Goal: Check status: Check status

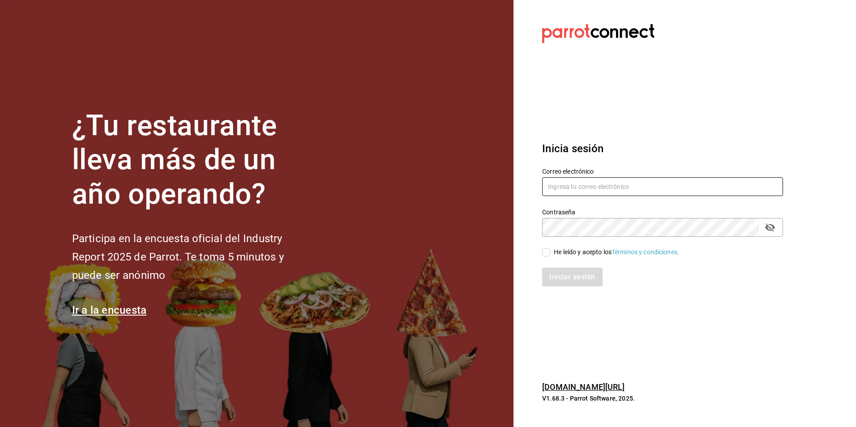
type input "[EMAIL_ADDRESS][DOMAIN_NAME]"
drag, startPoint x: 545, startPoint y: 253, endPoint x: 549, endPoint y: 260, distance: 7.7
click at [546, 253] on input "He leído y acepto los Términos y condiciones." at bounding box center [546, 252] width 8 height 8
checkbox input "true"
click at [565, 284] on button "Iniciar sesión" at bounding box center [572, 277] width 61 height 19
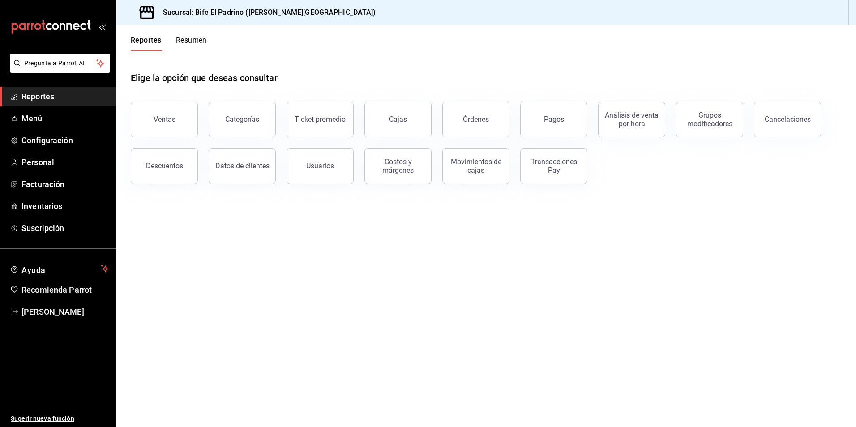
click at [188, 114] on button "Ventas" at bounding box center [164, 120] width 67 height 36
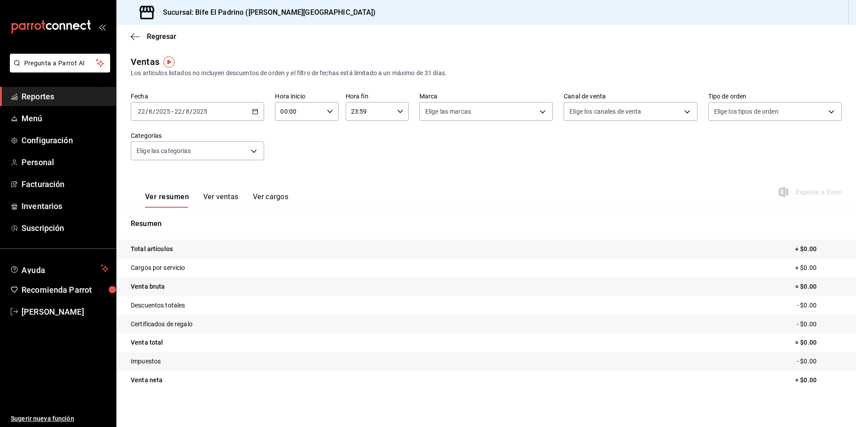
click at [257, 111] on div "[DATE] [DATE] - [DATE] [DATE]" at bounding box center [197, 111] width 133 height 19
click at [167, 144] on li "Hoy" at bounding box center [173, 138] width 84 height 20
click at [258, 112] on div "[DATE] [DATE] - [DATE] [DATE]" at bounding box center [197, 111] width 133 height 19
click at [197, 166] on li "Ayer" at bounding box center [173, 159] width 84 height 20
click at [399, 161] on div "Fecha 2025-08-21 21 / 8 / 2025 - 2025-08-21 21 / 8 / 2025 Hora inicio 00:00 Hor…" at bounding box center [486, 131] width 711 height 79
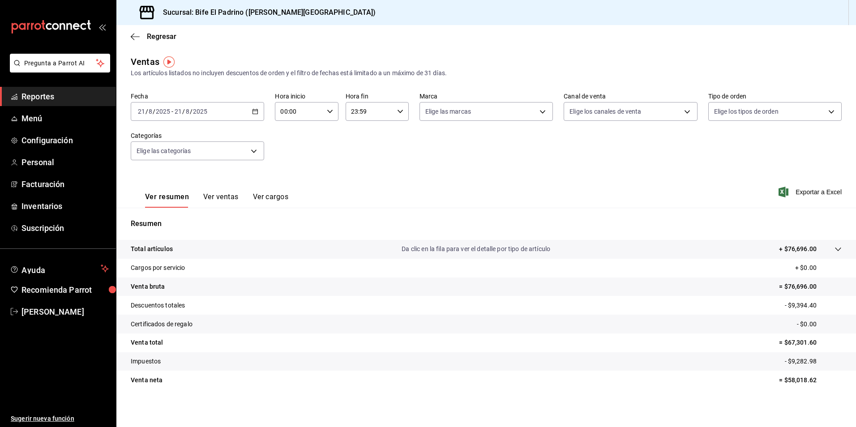
click at [399, 113] on icon "button" at bounding box center [400, 111] width 6 height 6
click at [357, 144] on span "21" at bounding box center [359, 141] width 17 height 7
type input "21:59"
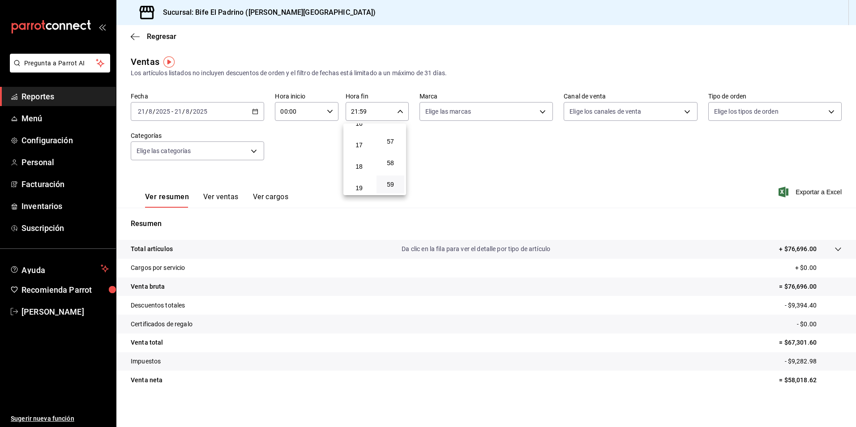
click at [355, 145] on span "17" at bounding box center [359, 144] width 17 height 7
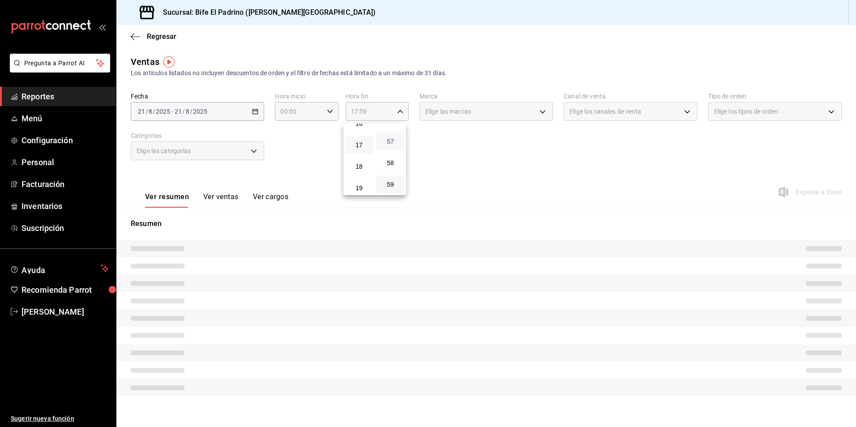
click at [394, 141] on span "57" at bounding box center [390, 141] width 17 height 7
type input "17:57"
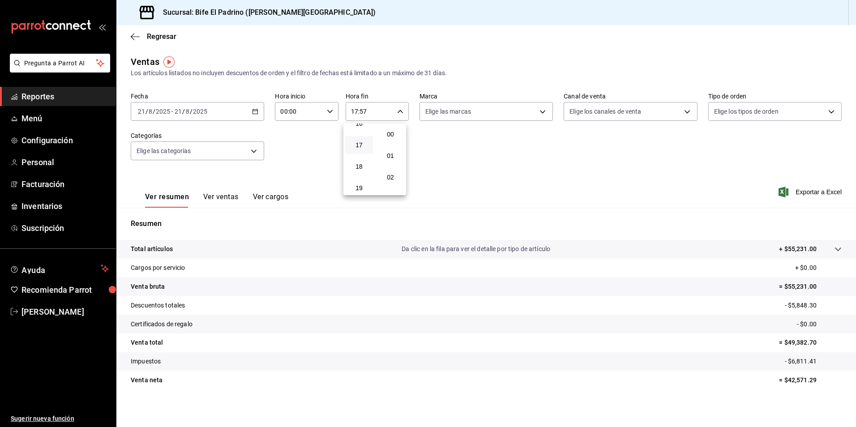
click at [394, 141] on button "00" at bounding box center [391, 134] width 28 height 18
type input "17:00"
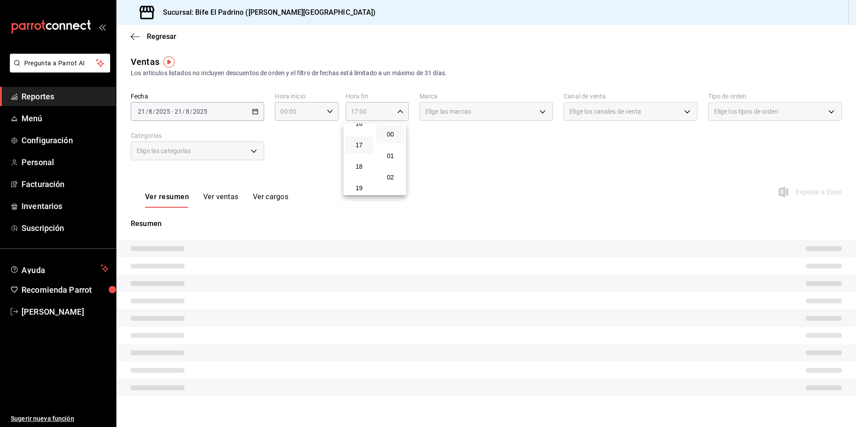
click at [528, 214] on div at bounding box center [428, 213] width 856 height 427
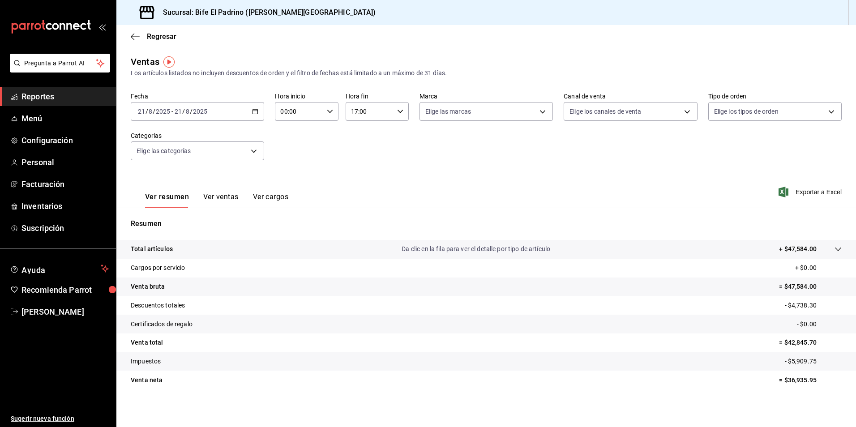
click at [163, 250] on p "Total artículos" at bounding box center [152, 248] width 42 height 9
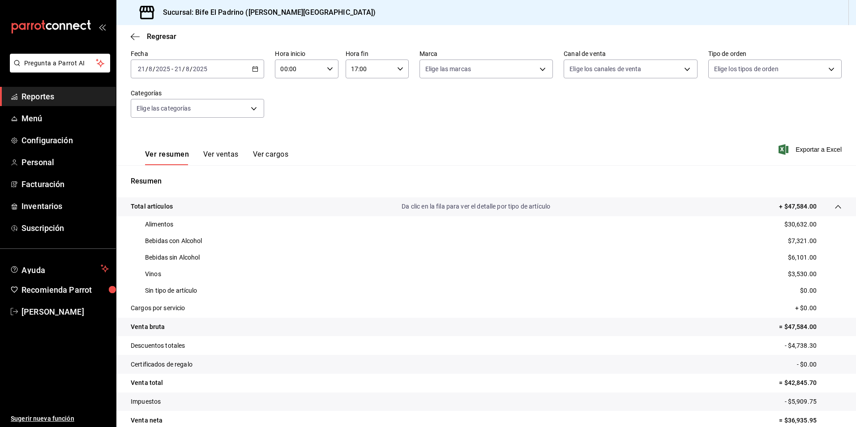
scroll to position [43, 0]
click at [331, 69] on div "00:00 Hora inicio" at bounding box center [306, 68] width 63 height 19
click at [293, 133] on span "02" at bounding box center [289, 134] width 17 height 7
type input "02:00"
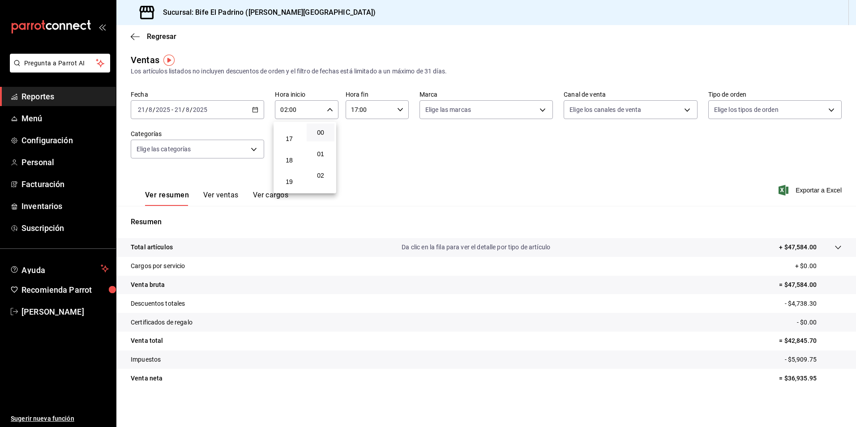
scroll to position [376, 0]
click at [300, 125] on button "17" at bounding box center [289, 122] width 28 height 18
type input "17:00"
click at [326, 138] on button "00" at bounding box center [321, 133] width 28 height 18
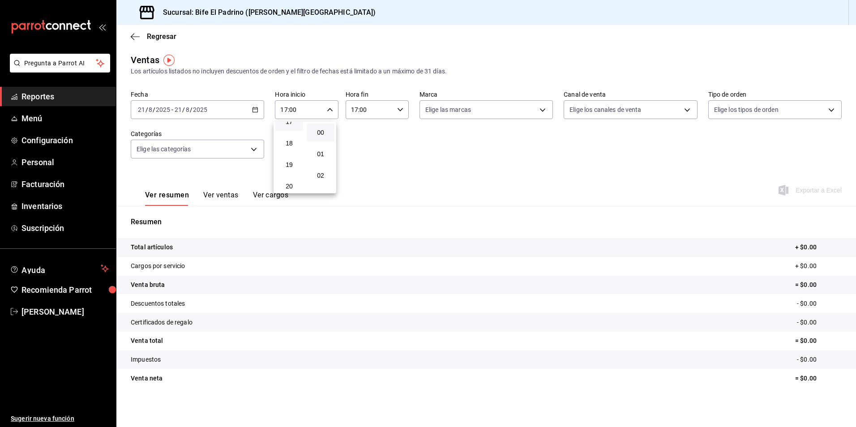
click at [398, 111] on div at bounding box center [428, 213] width 856 height 427
click at [398, 111] on icon "button" at bounding box center [400, 110] width 6 height 6
click at [387, 152] on span "01" at bounding box center [390, 153] width 17 height 7
click at [361, 179] on button "19" at bounding box center [359, 176] width 28 height 18
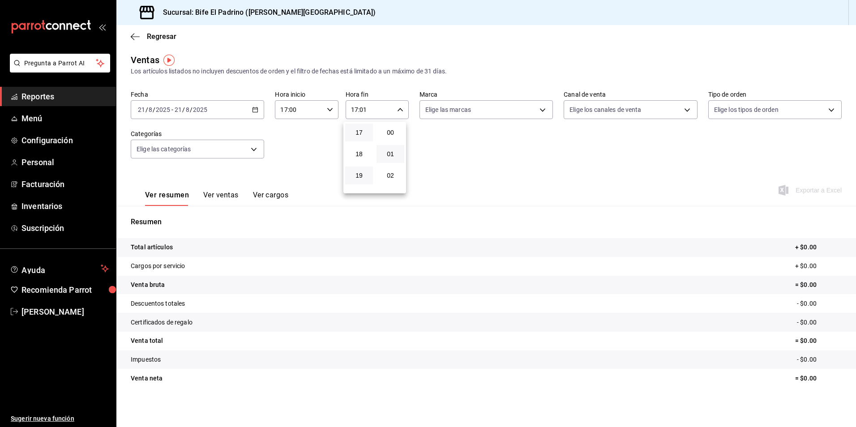
type input "19:01"
click at [361, 179] on span "23" at bounding box center [359, 182] width 17 height 7
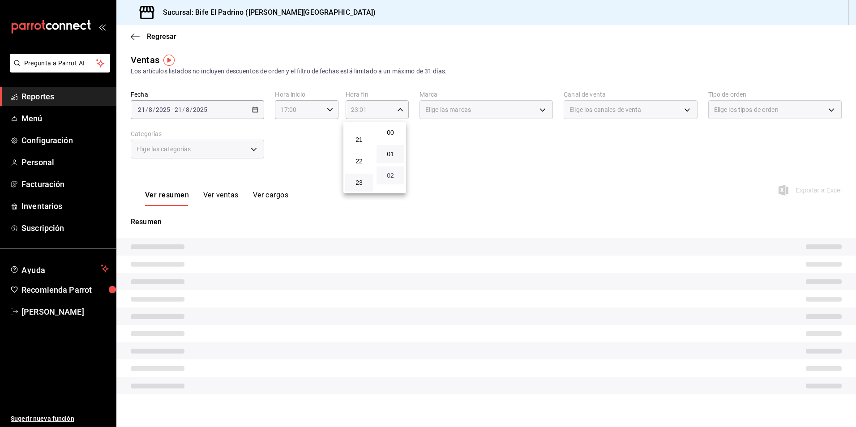
click at [395, 175] on span "02" at bounding box center [390, 175] width 17 height 7
type input "23:02"
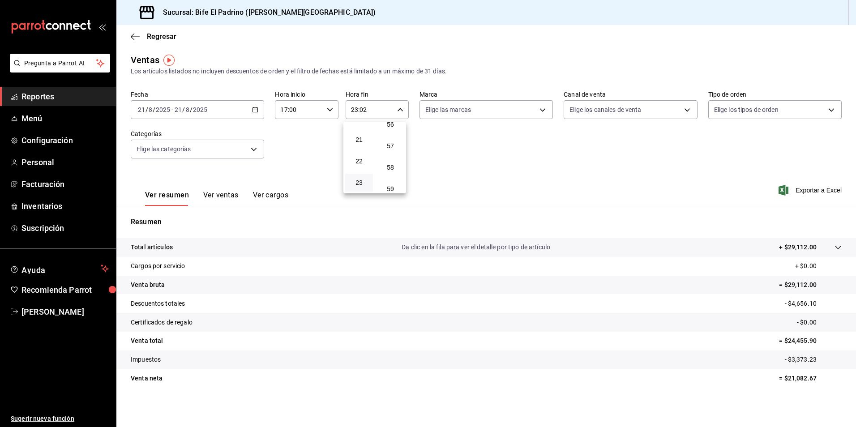
scroll to position [1218, 0]
click at [395, 175] on button "59" at bounding box center [391, 183] width 28 height 18
type input "23:59"
click at [158, 249] on div at bounding box center [428, 213] width 856 height 427
click at [158, 249] on p "Total artículos" at bounding box center [152, 247] width 42 height 9
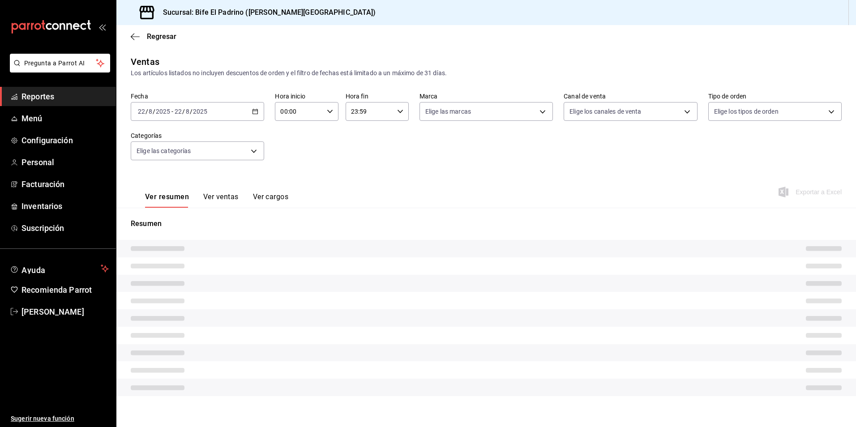
type input "17:00"
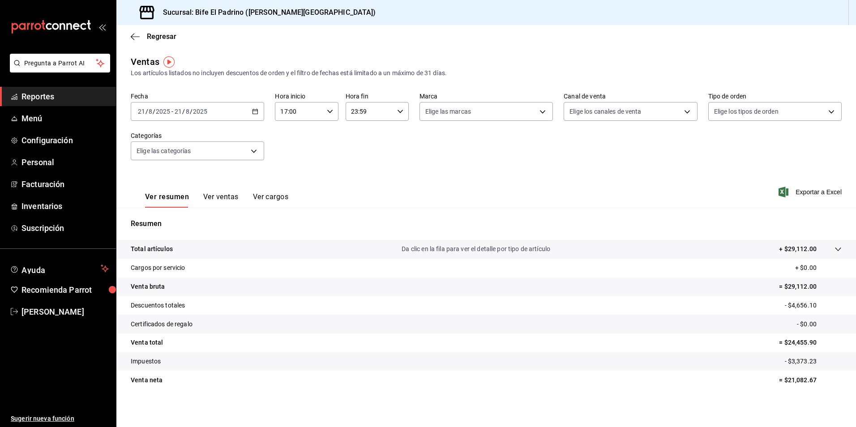
click at [160, 256] on tr "Total artículos Da clic en la fila para ver el detalle por tipo de artículo + $…" at bounding box center [486, 249] width 740 height 19
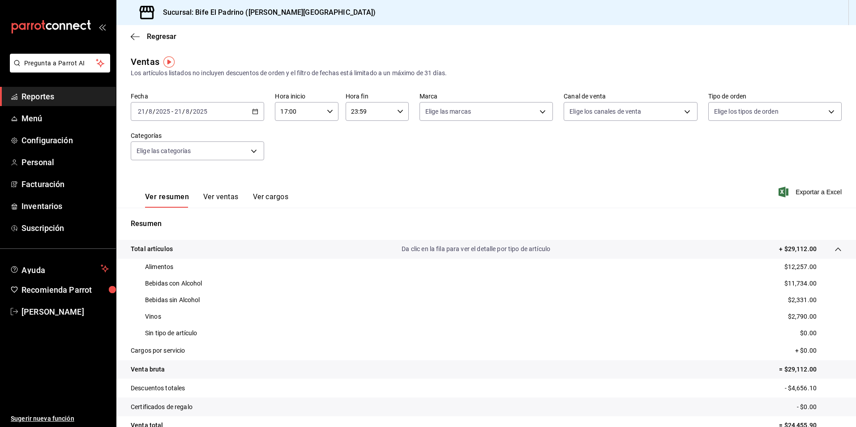
drag, startPoint x: 333, startPoint y: 146, endPoint x: 325, endPoint y: 113, distance: 34.1
click at [332, 141] on div "Fecha 2025-08-21 21 / 8 / 2025 - 2025-08-21 21 / 8 / 2025 Hora inicio 17:00 Hor…" at bounding box center [486, 131] width 711 height 79
click at [327, 109] on icon "button" at bounding box center [330, 111] width 6 height 6
click at [297, 134] on span "17" at bounding box center [289, 134] width 17 height 7
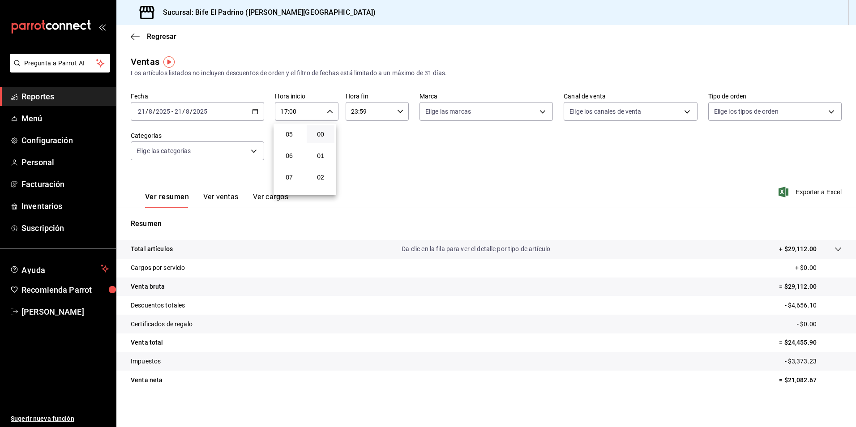
scroll to position [97, 0]
click at [296, 186] on span "07" at bounding box center [289, 187] width 17 height 7
type input "07:00"
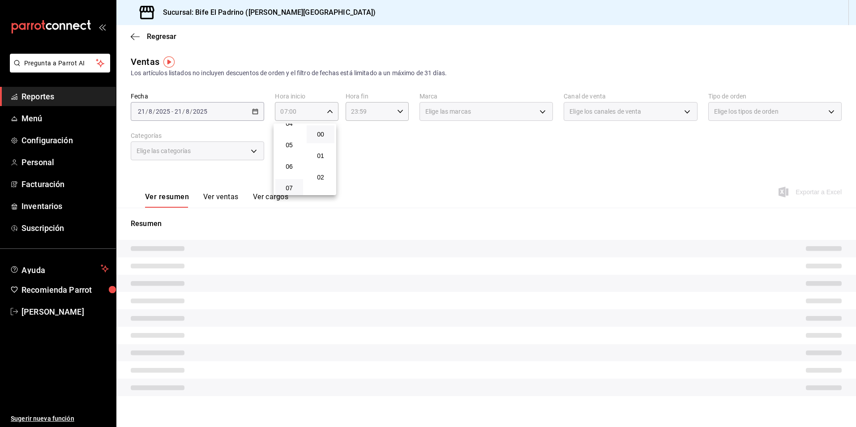
drag, startPoint x: 368, startPoint y: 139, endPoint x: 391, endPoint y: 123, distance: 28.2
click at [371, 137] on div at bounding box center [428, 213] width 856 height 427
click at [395, 108] on div "23:59 Hora fin" at bounding box center [377, 111] width 63 height 19
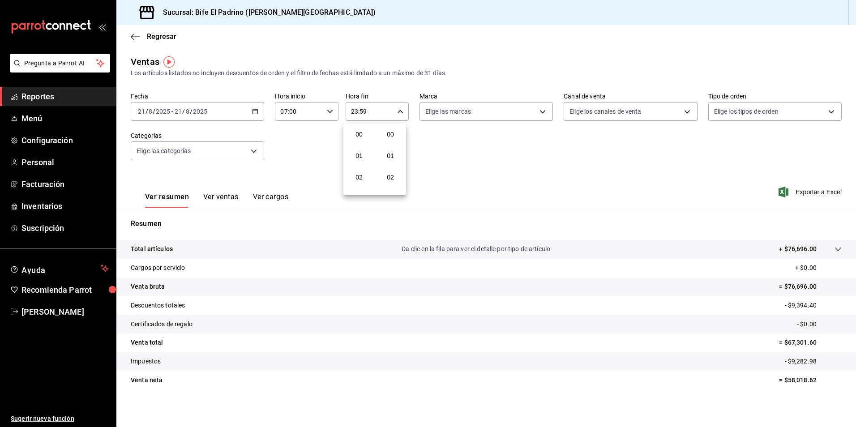
scroll to position [1218, 0]
click at [396, 108] on div at bounding box center [428, 213] width 856 height 427
click at [398, 114] on icon "button" at bounding box center [400, 111] width 6 height 6
click at [364, 137] on button "21" at bounding box center [359, 142] width 28 height 18
type input "21:59"
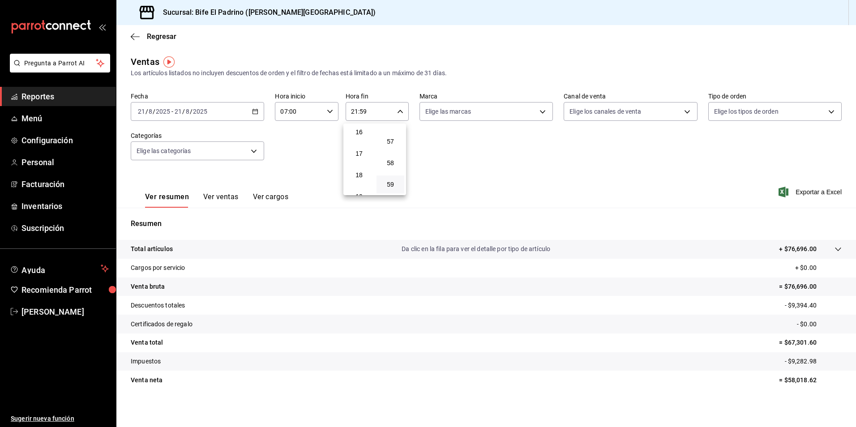
scroll to position [301, 0]
click at [359, 180] on span "16" at bounding box center [359, 177] width 17 height 7
type input "16:59"
click at [364, 164] on span "17" at bounding box center [359, 162] width 17 height 7
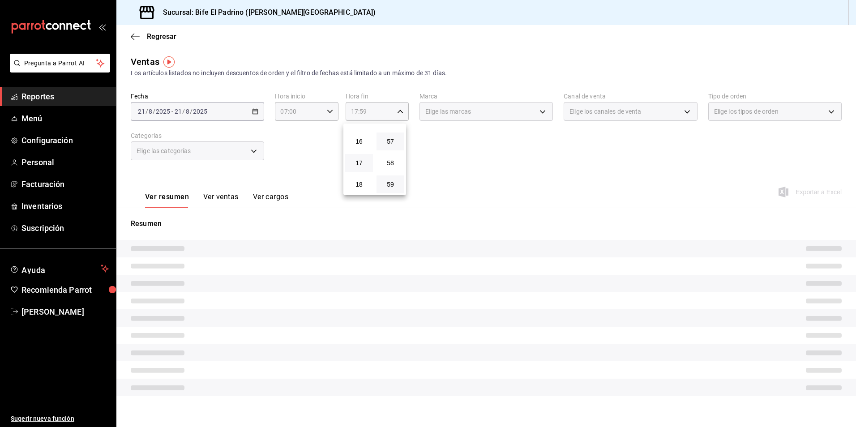
click at [389, 145] on button "57" at bounding box center [391, 142] width 28 height 18
type input "17:57"
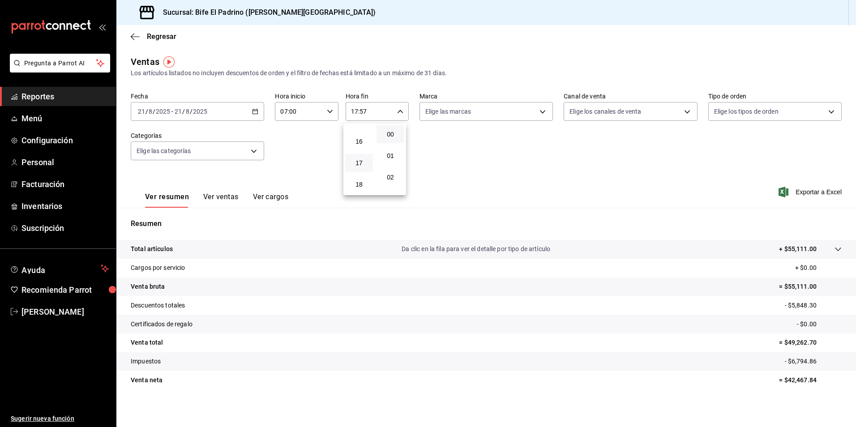
click at [401, 133] on button "00" at bounding box center [391, 134] width 28 height 18
type input "17:00"
click at [485, 175] on div at bounding box center [428, 213] width 856 height 427
click at [156, 252] on p "Total artículos" at bounding box center [152, 248] width 42 height 9
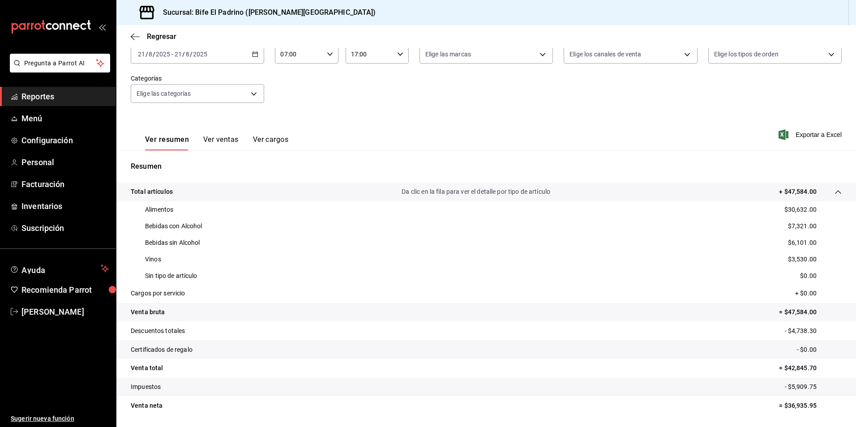
scroll to position [60, 0]
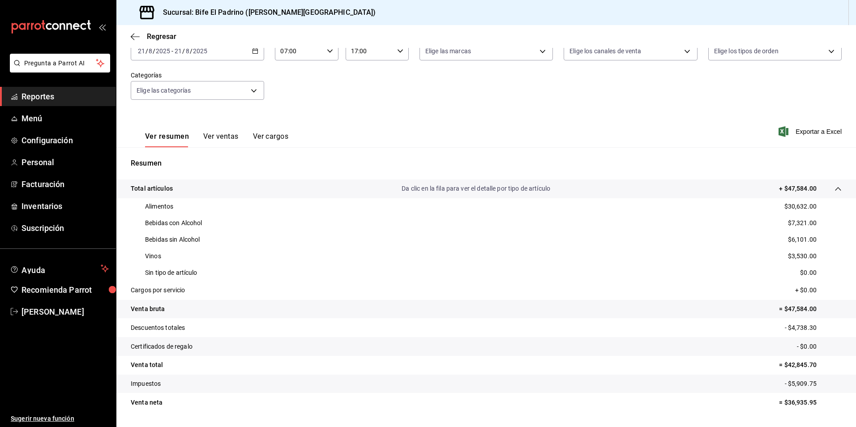
click at [580, 118] on div "Ver resumen Ver ventas Ver cargos Exportar a Excel" at bounding box center [486, 129] width 740 height 37
